Goal: Navigation & Orientation: Find specific page/section

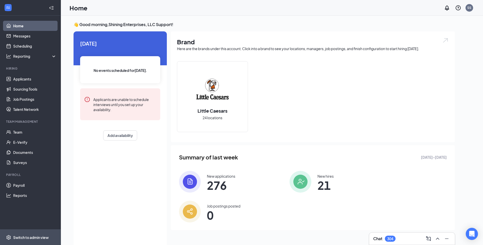
click at [28, 233] on span "Switch to admin view" at bounding box center [34, 237] width 43 height 15
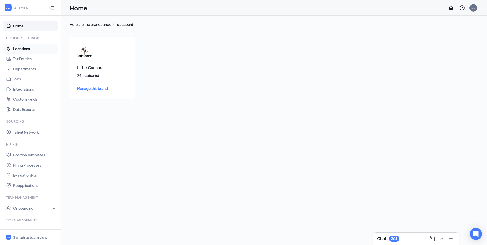
click at [19, 48] on link "Locations" at bounding box center [34, 49] width 43 height 10
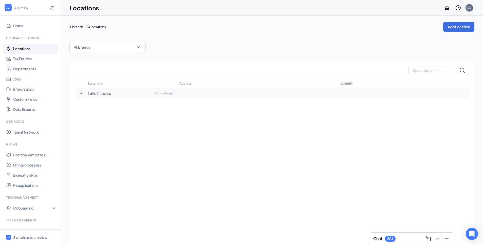
click at [82, 94] on icon "SmallChevronDown" at bounding box center [81, 93] width 6 height 6
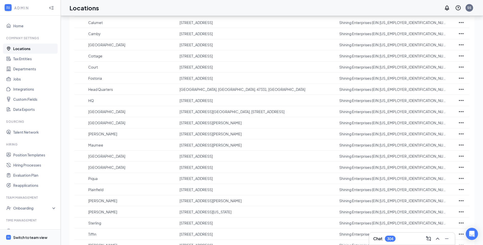
scroll to position [131, 0]
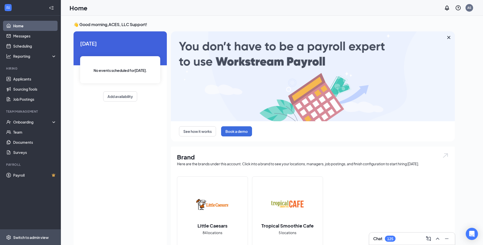
click at [46, 237] on div "Switch to admin view" at bounding box center [30, 237] width 35 height 5
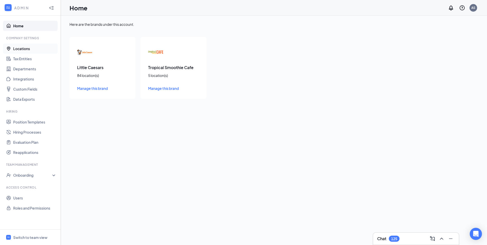
click at [25, 47] on link "Locations" at bounding box center [34, 49] width 43 height 10
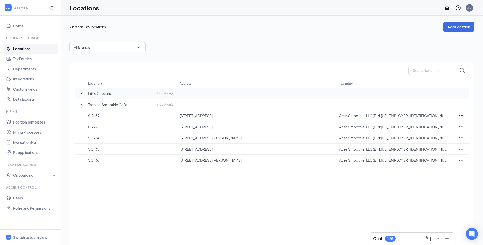
click at [79, 93] on icon "SmallChevronDown" at bounding box center [81, 93] width 6 height 6
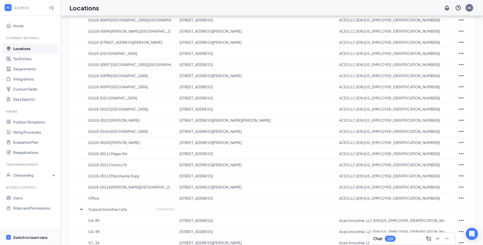
scroll to position [832, 0]
